Goal: Information Seeking & Learning: Learn about a topic

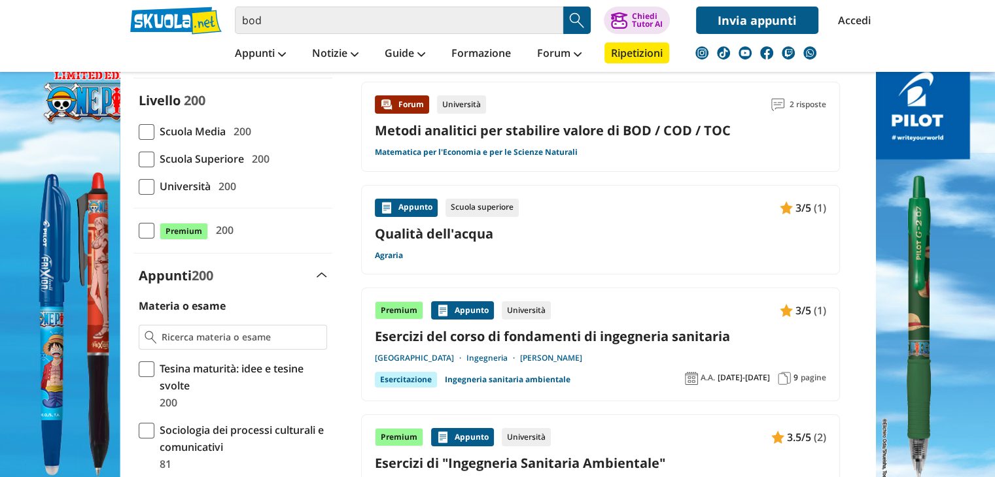
click at [543, 122] on link "Metodi analitici per stabilire valore di BOD / COD / TOC" at bounding box center [553, 131] width 356 height 18
click at [15, 1] on header "bod Trova un tutor esperto su questo argomento Chiedi Tutor AI Invia appunti" at bounding box center [497, 36] width 995 height 72
